Goal: Task Accomplishment & Management: Manage account settings

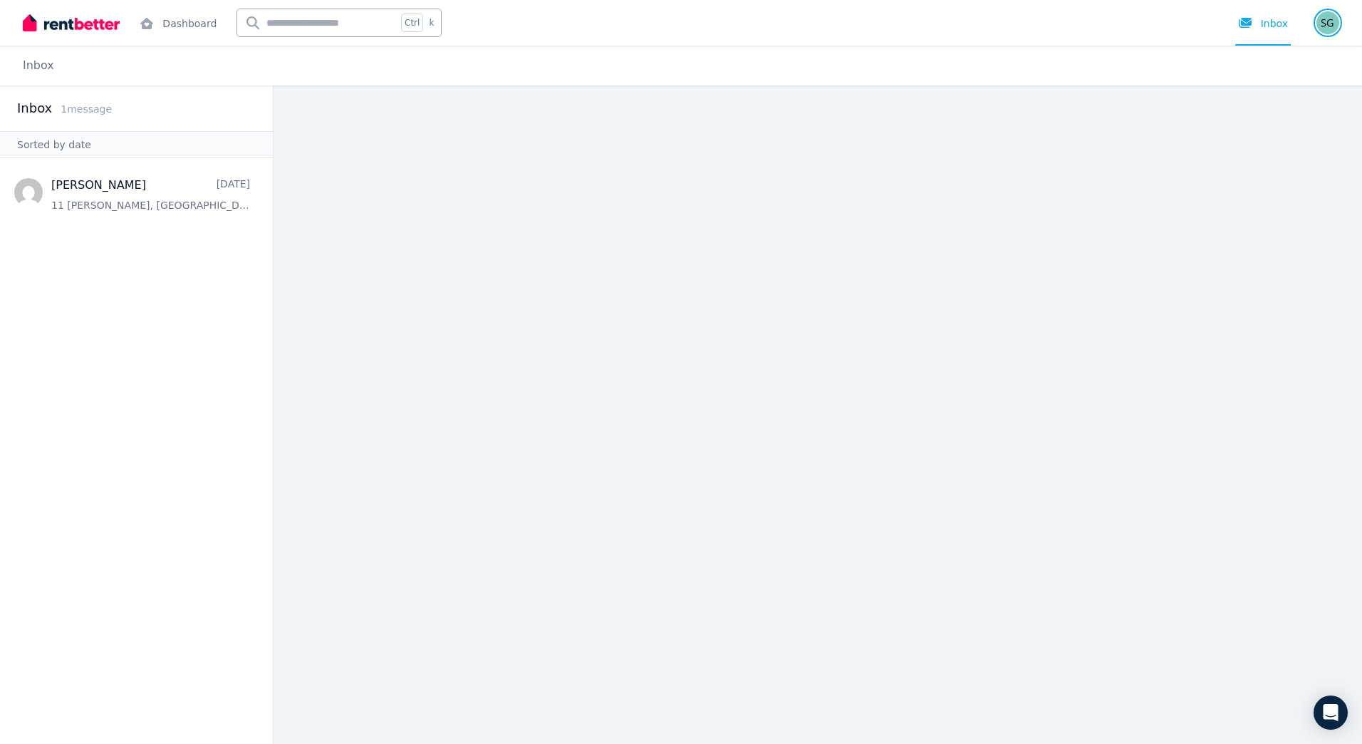
click at [1326, 22] on img "button" at bounding box center [1327, 22] width 23 height 23
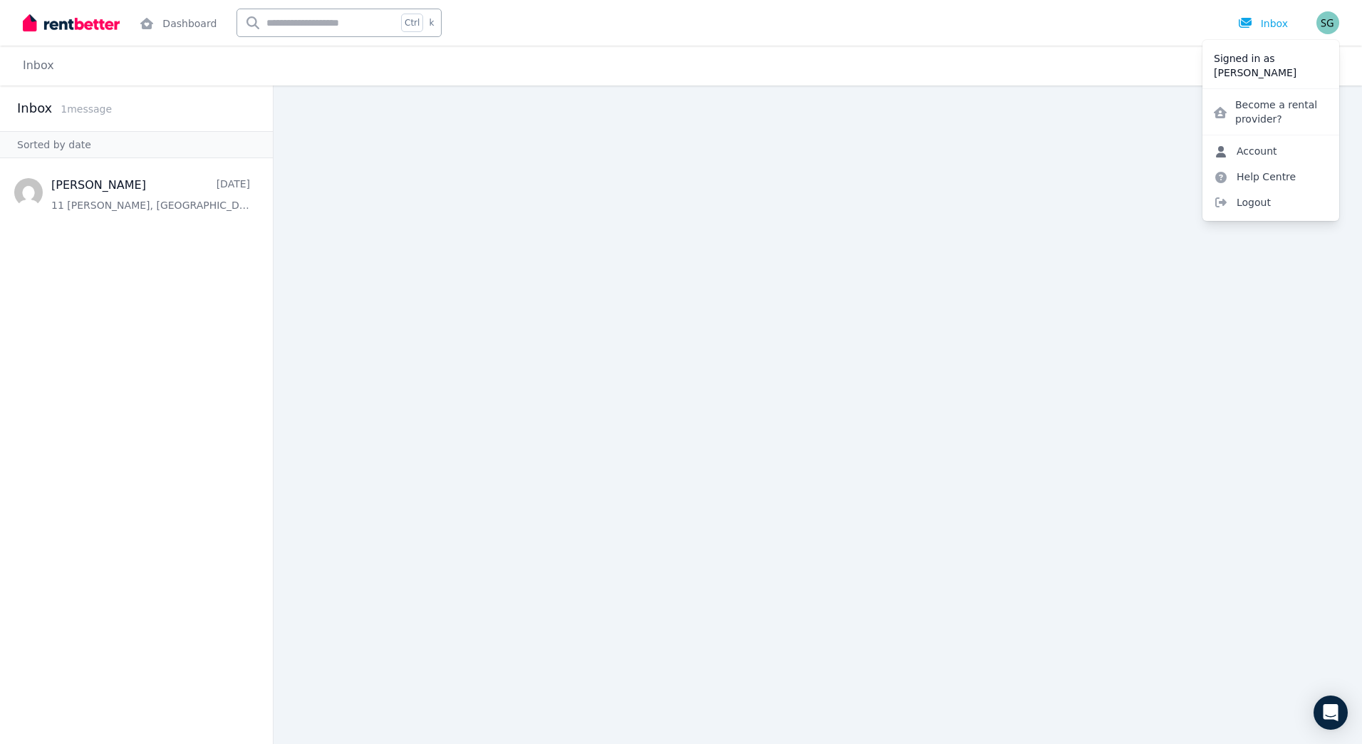
click at [1266, 147] on link "Account" at bounding box center [1245, 151] width 86 height 26
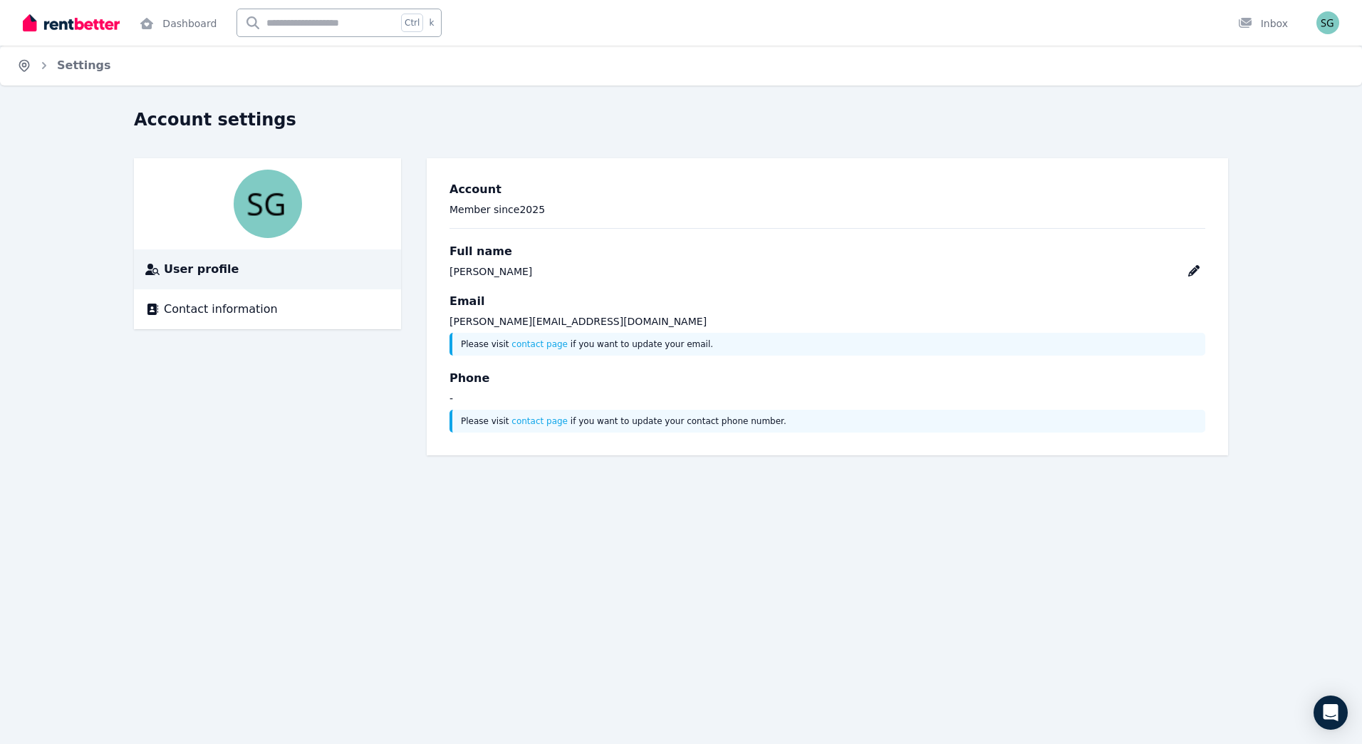
click at [26, 63] on icon "Breadcrumb" at bounding box center [24, 65] width 14 height 14
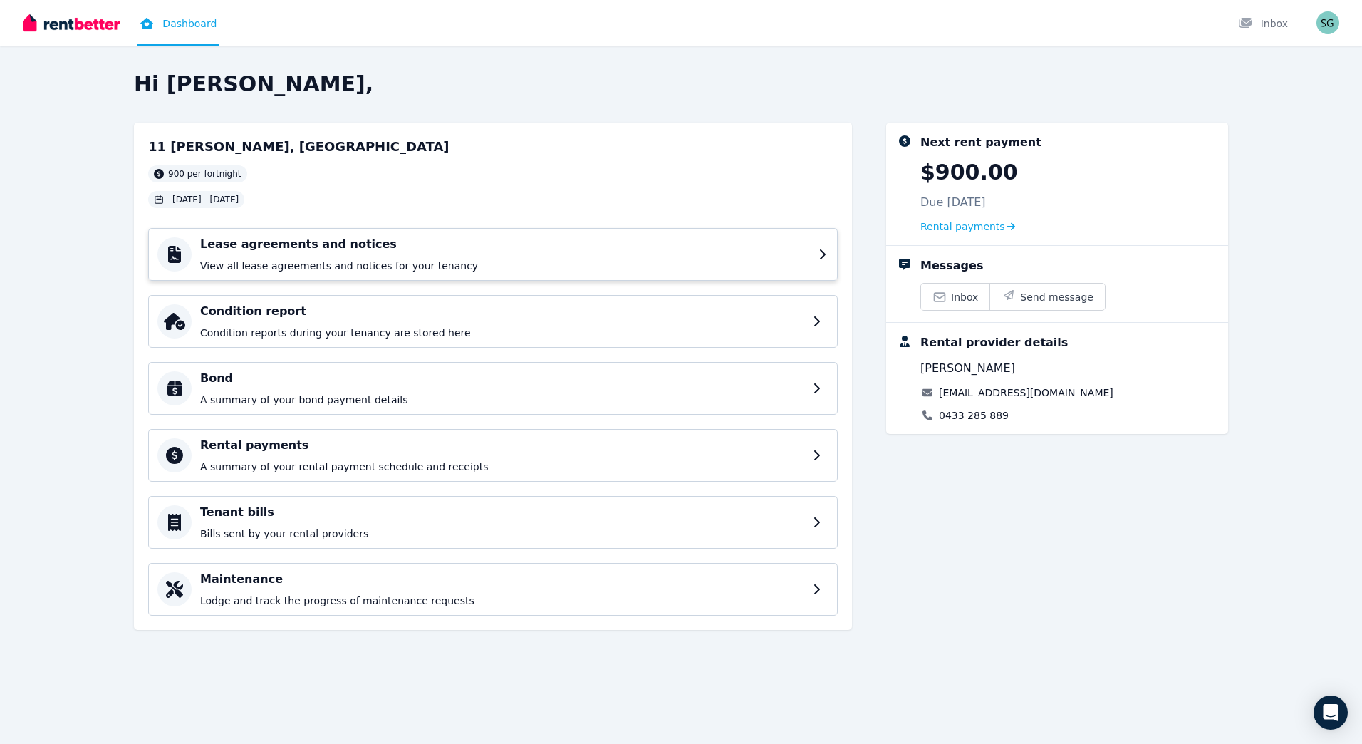
click at [541, 254] on div "Lease agreements and notices View all lease agreements and notices for your ten…" at bounding box center [505, 254] width 610 height 37
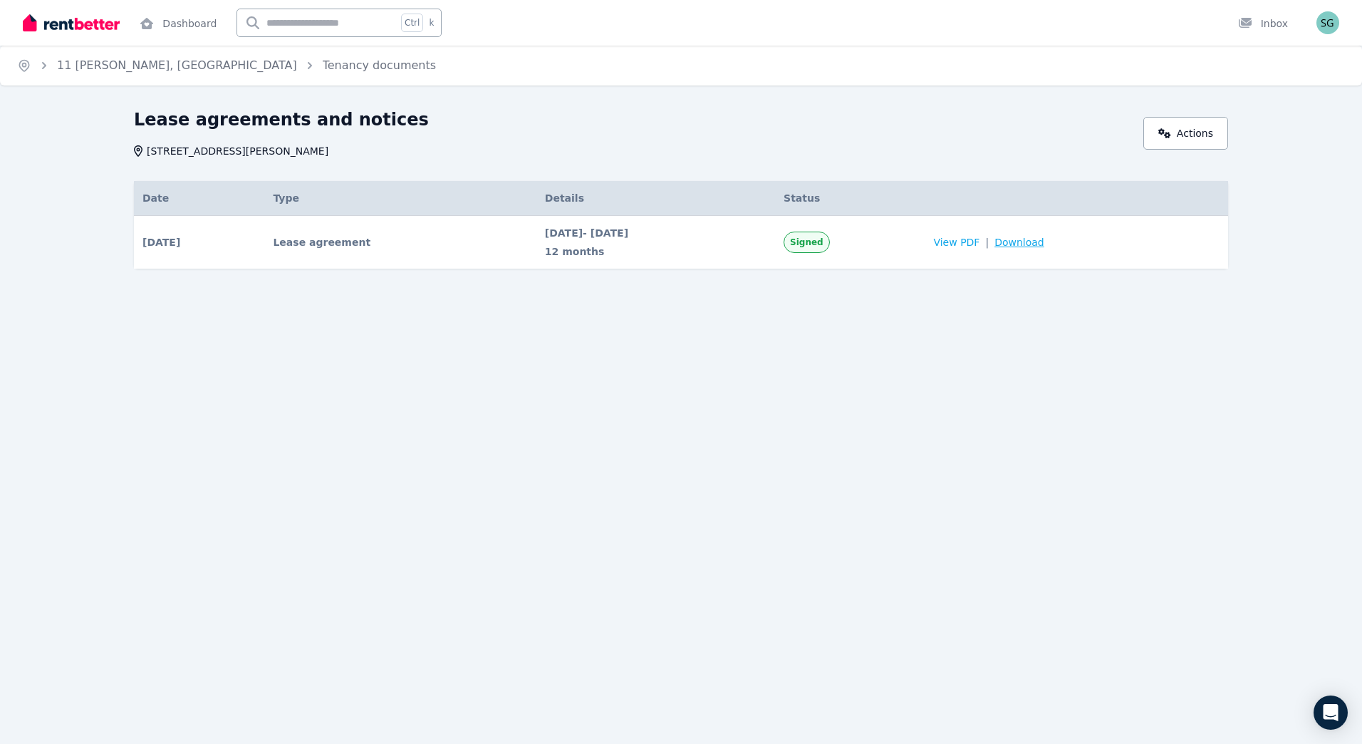
click at [1044, 240] on span "Download" at bounding box center [1019, 242] width 50 height 14
